Goal: Information Seeking & Learning: Compare options

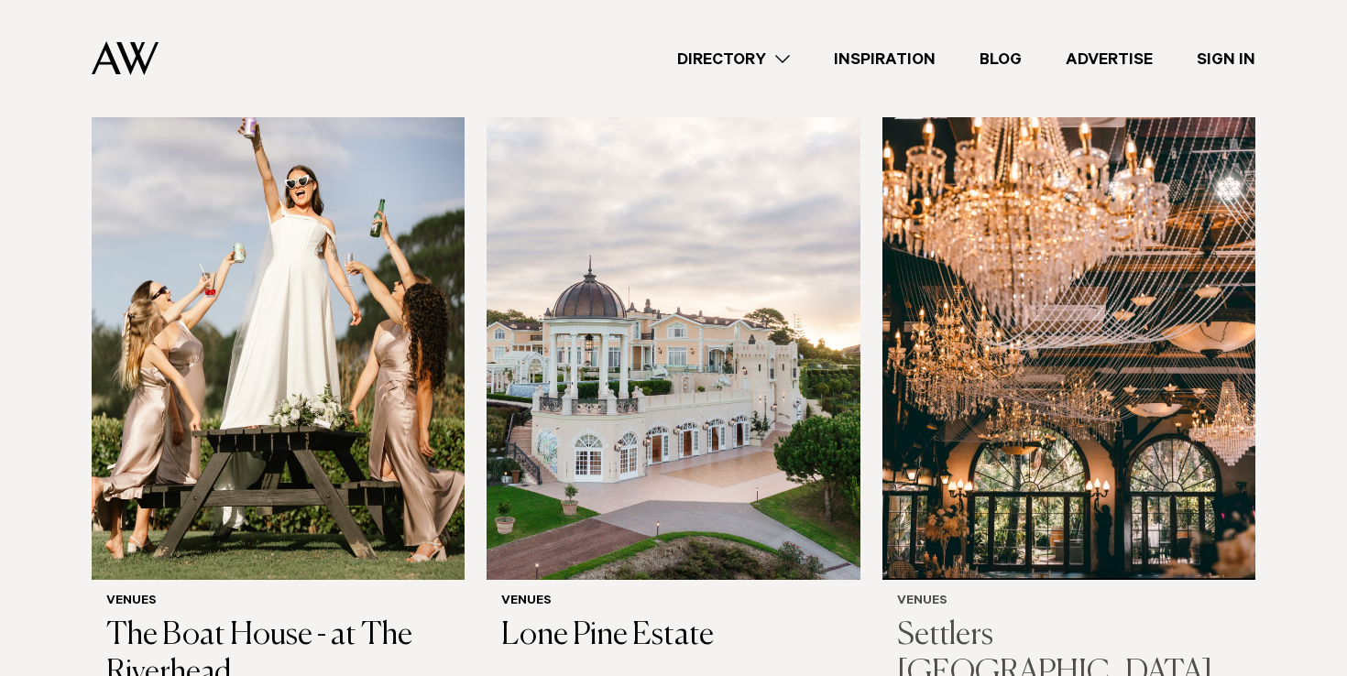
scroll to position [306, 0]
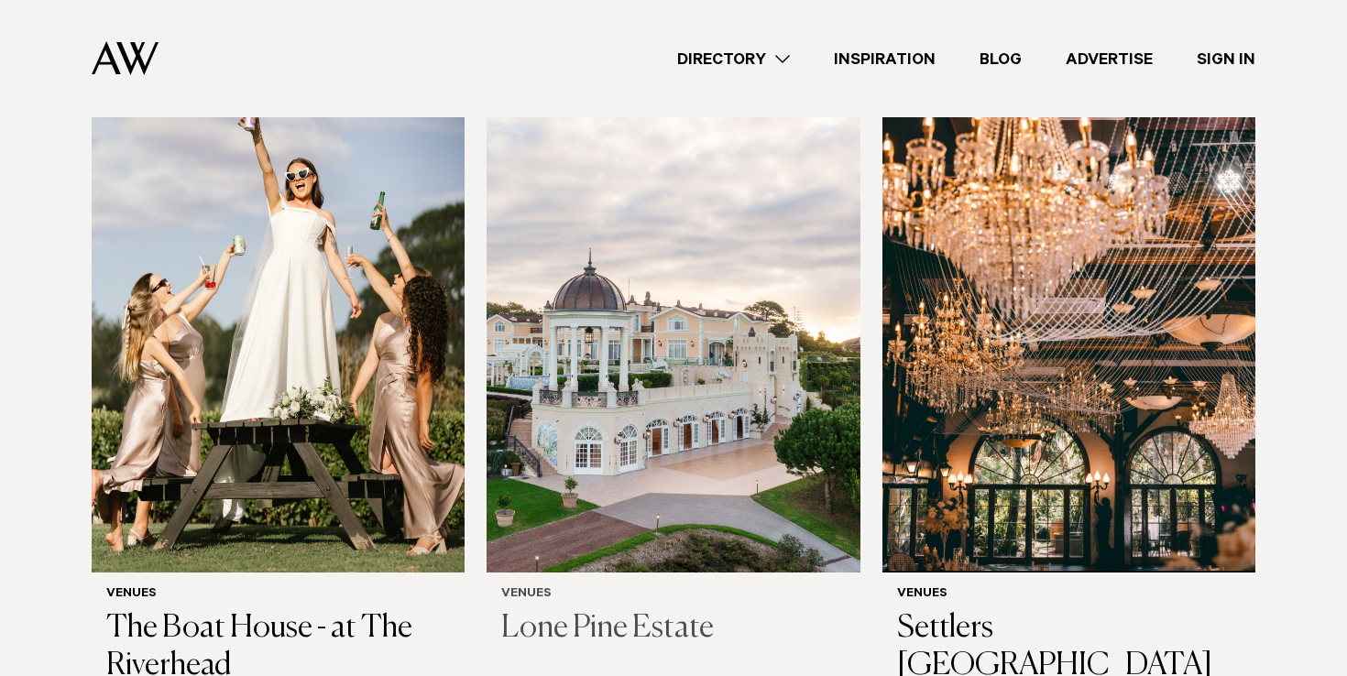
click at [648, 336] on img at bounding box center [672, 322] width 373 height 500
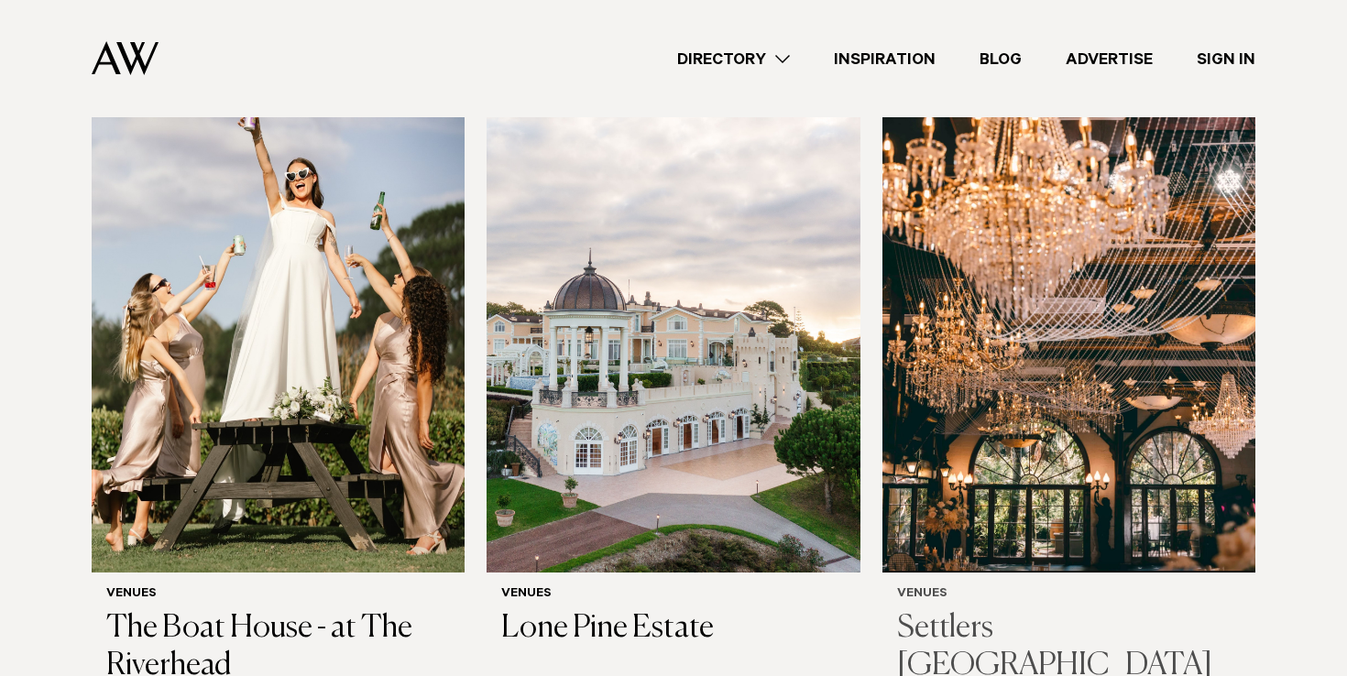
click at [1063, 488] on img at bounding box center [1068, 322] width 373 height 500
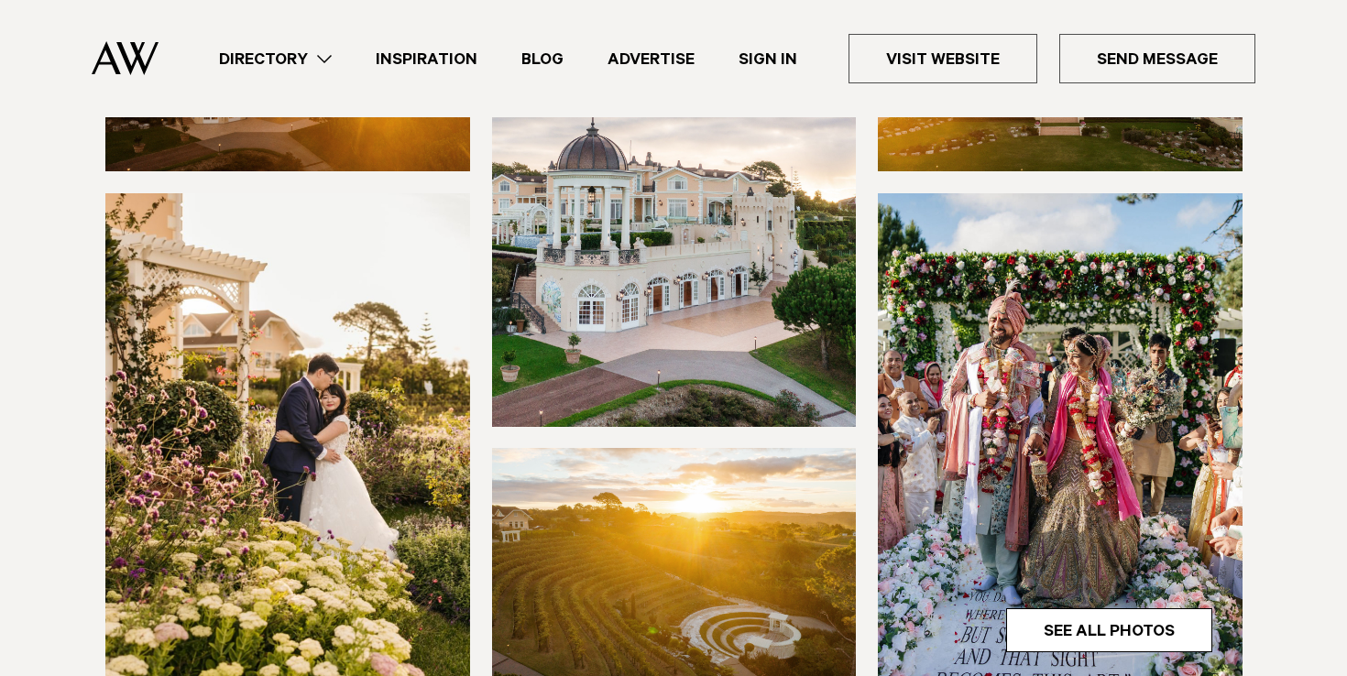
scroll to position [397, 0]
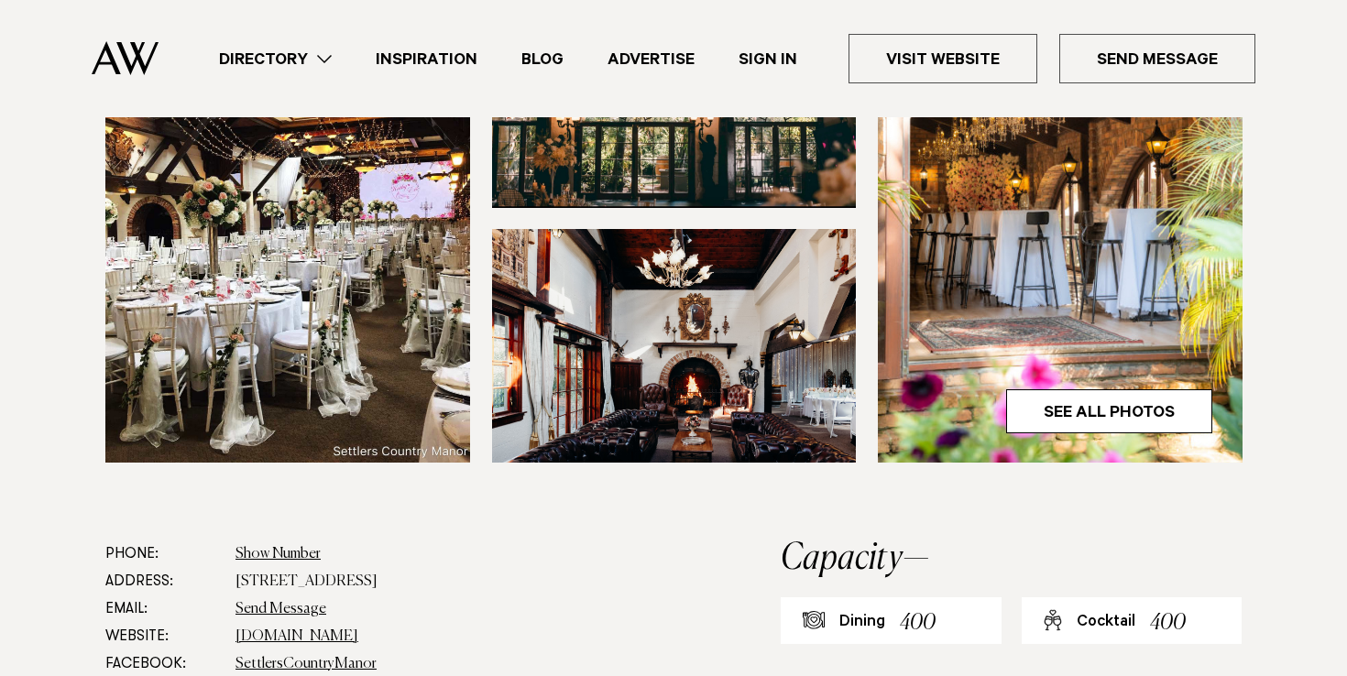
scroll to position [690, 0]
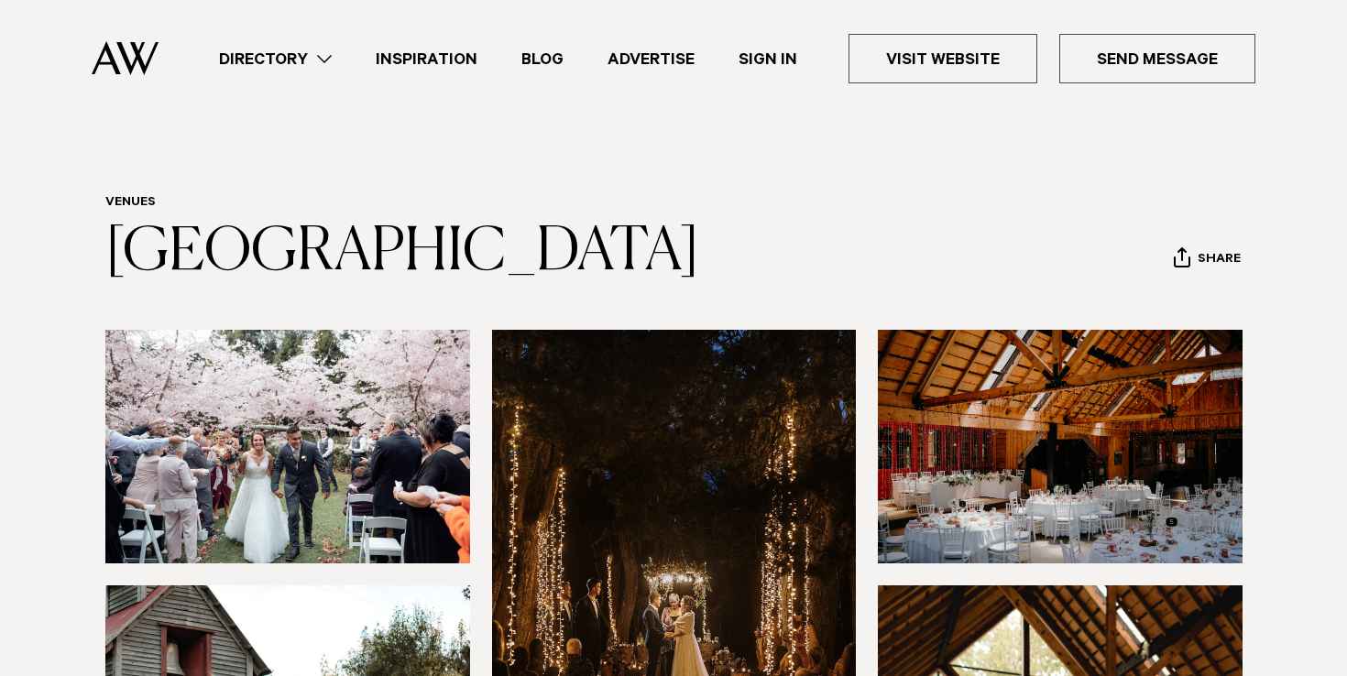
scroll to position [121, 0]
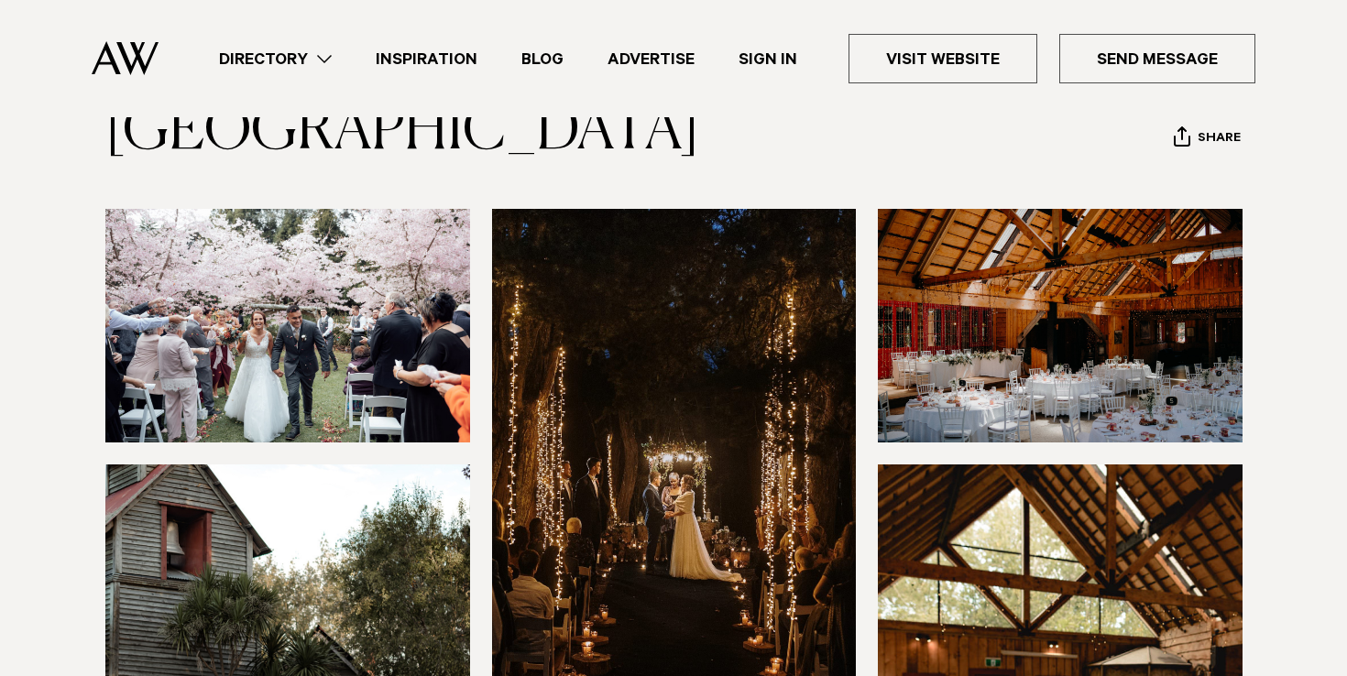
click at [987, 363] on img at bounding box center [1060, 326] width 365 height 234
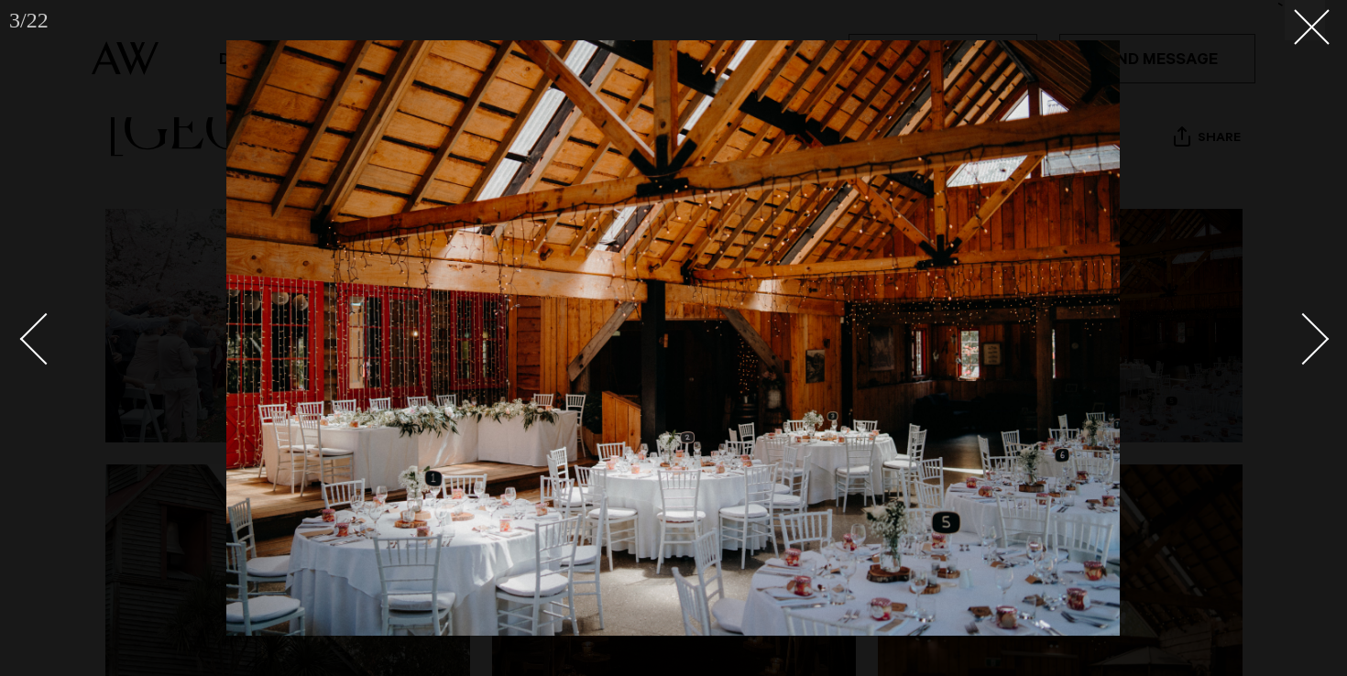
click at [1293, 354] on div "Next slide" at bounding box center [1303, 339] width 52 height 52
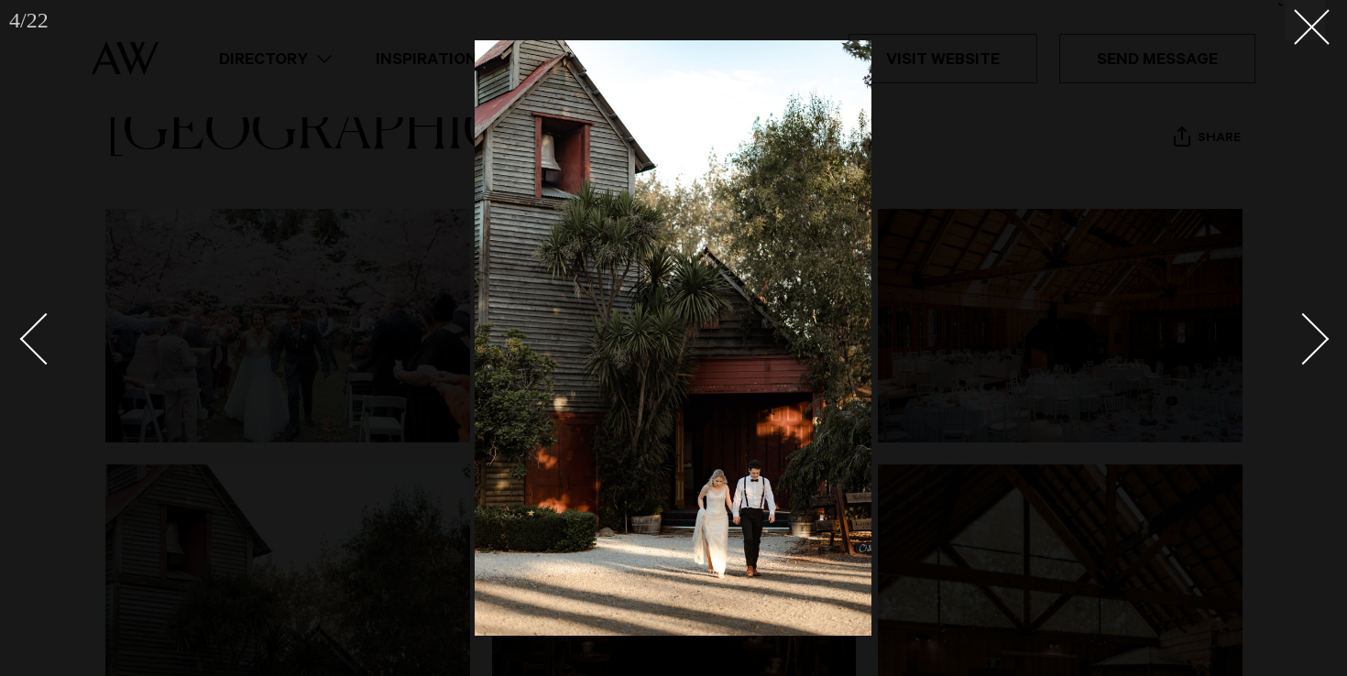
click at [1293, 354] on div "Next slide" at bounding box center [1303, 339] width 52 height 52
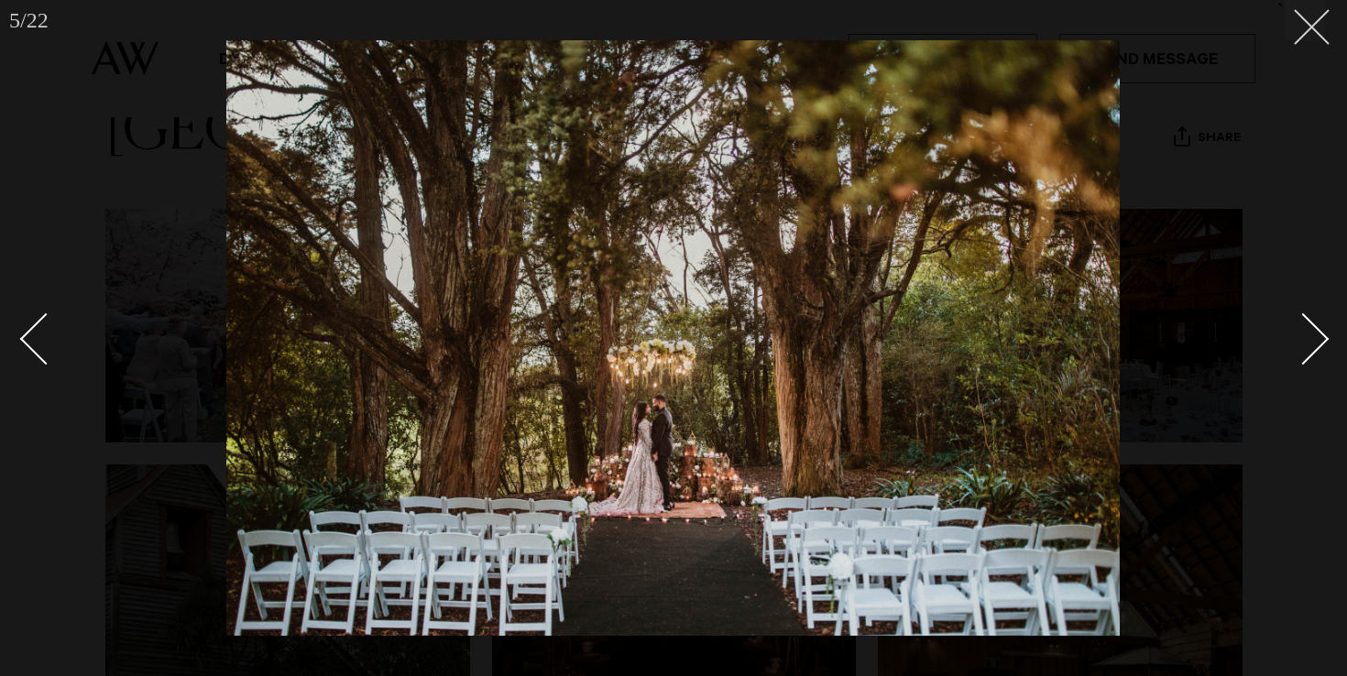
click at [1310, 25] on line at bounding box center [1311, 27] width 34 height 34
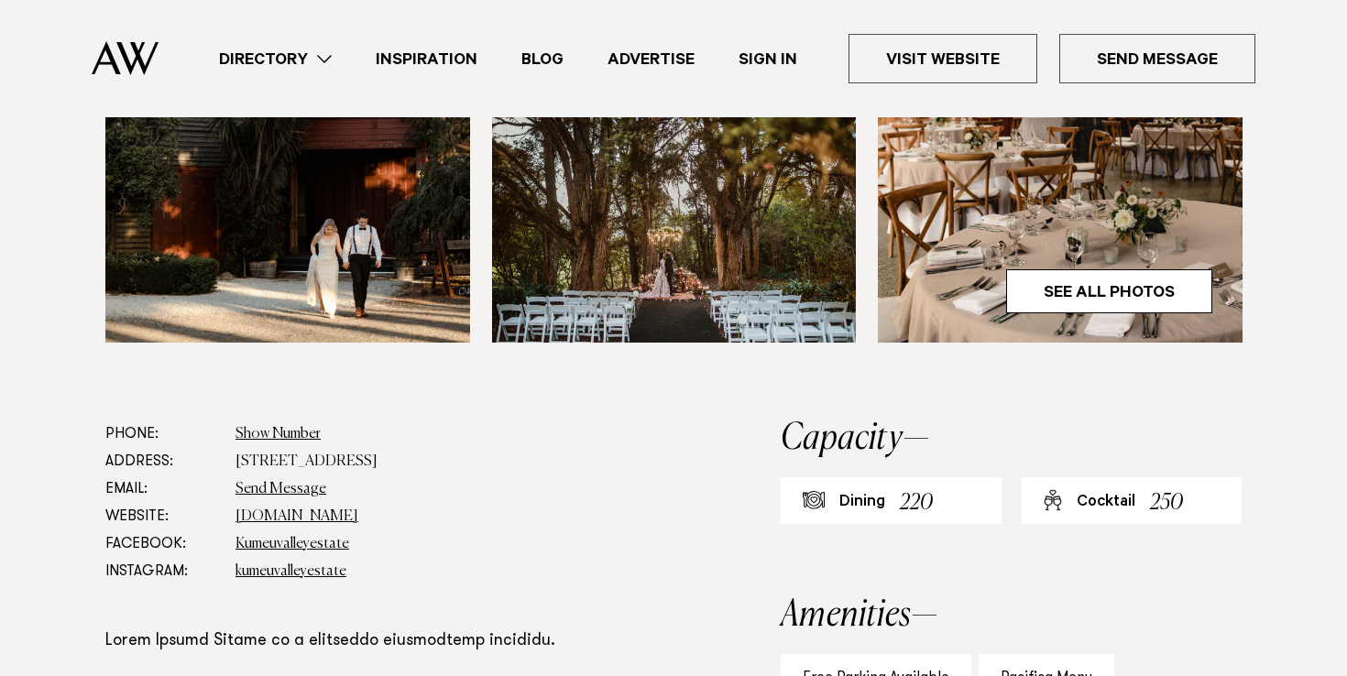
scroll to position [859, 0]
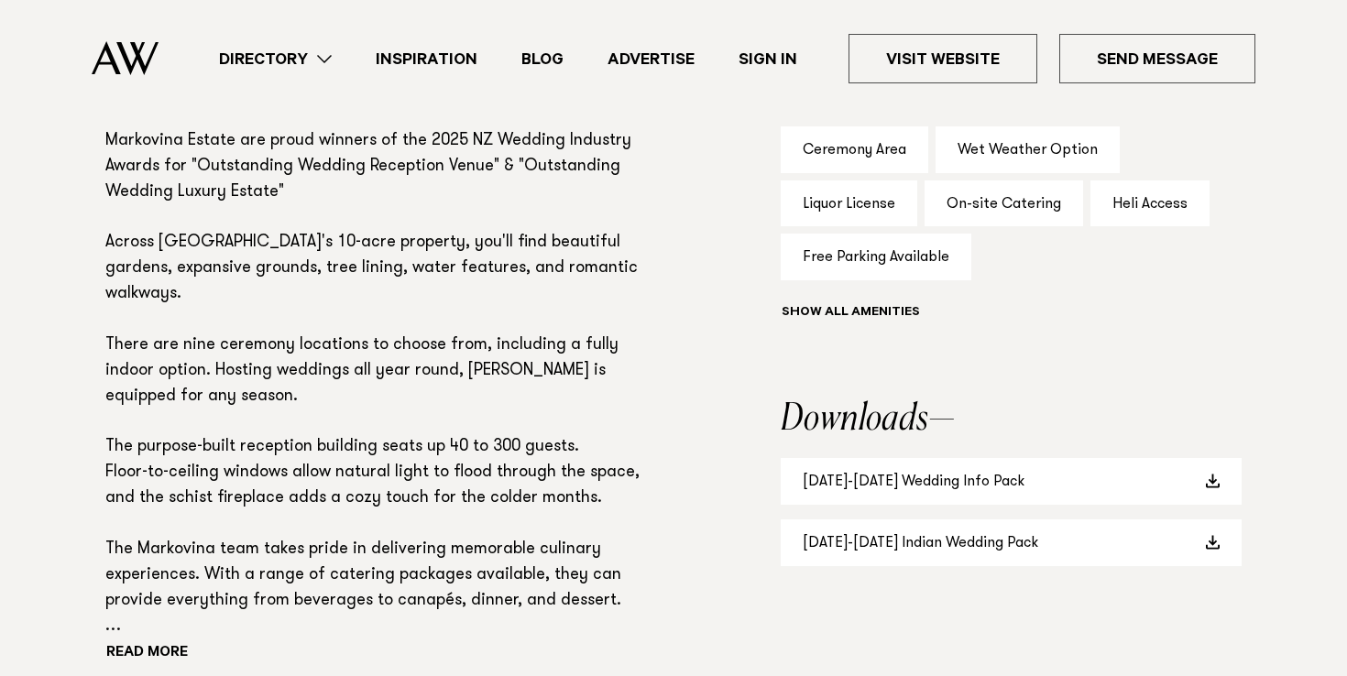
scroll to position [1448, 0]
